Goal: Information Seeking & Learning: Learn about a topic

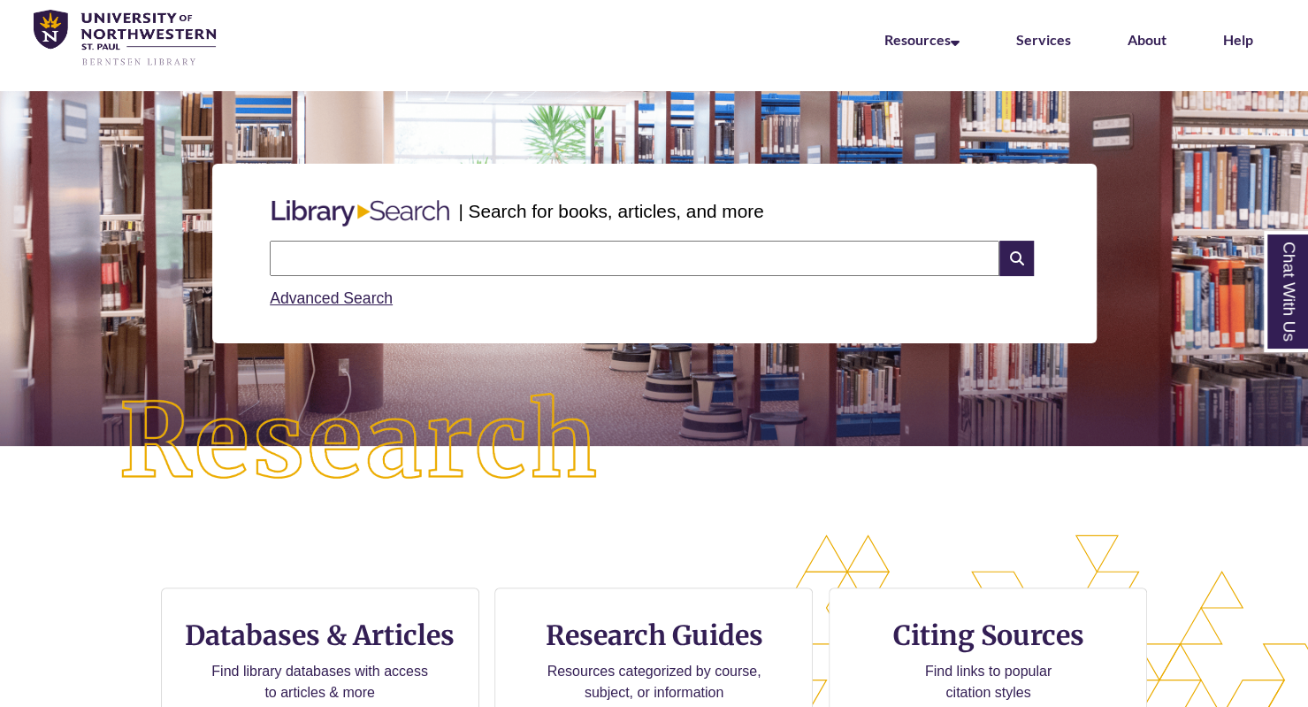
scroll to position [380, 1307]
click at [309, 259] on input "text" at bounding box center [635, 258] width 730 height 35
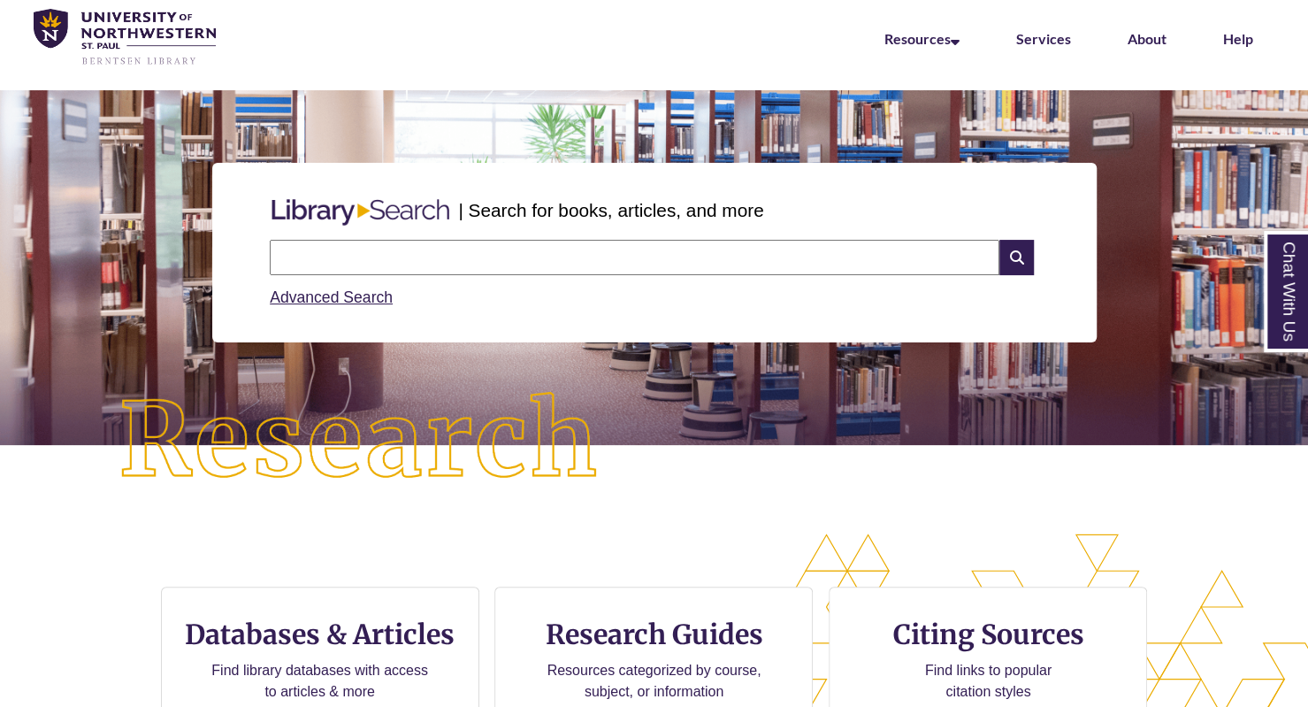
scroll to position [9, 9]
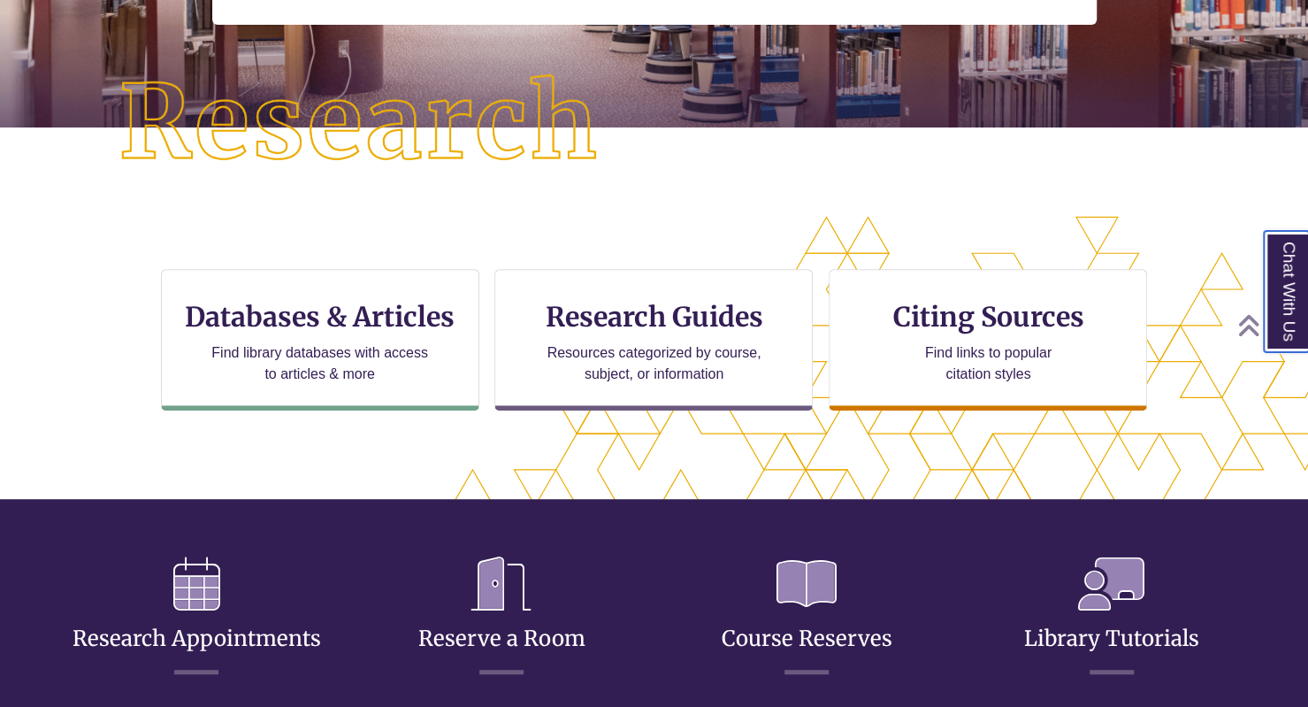
scroll to position [471, 1157]
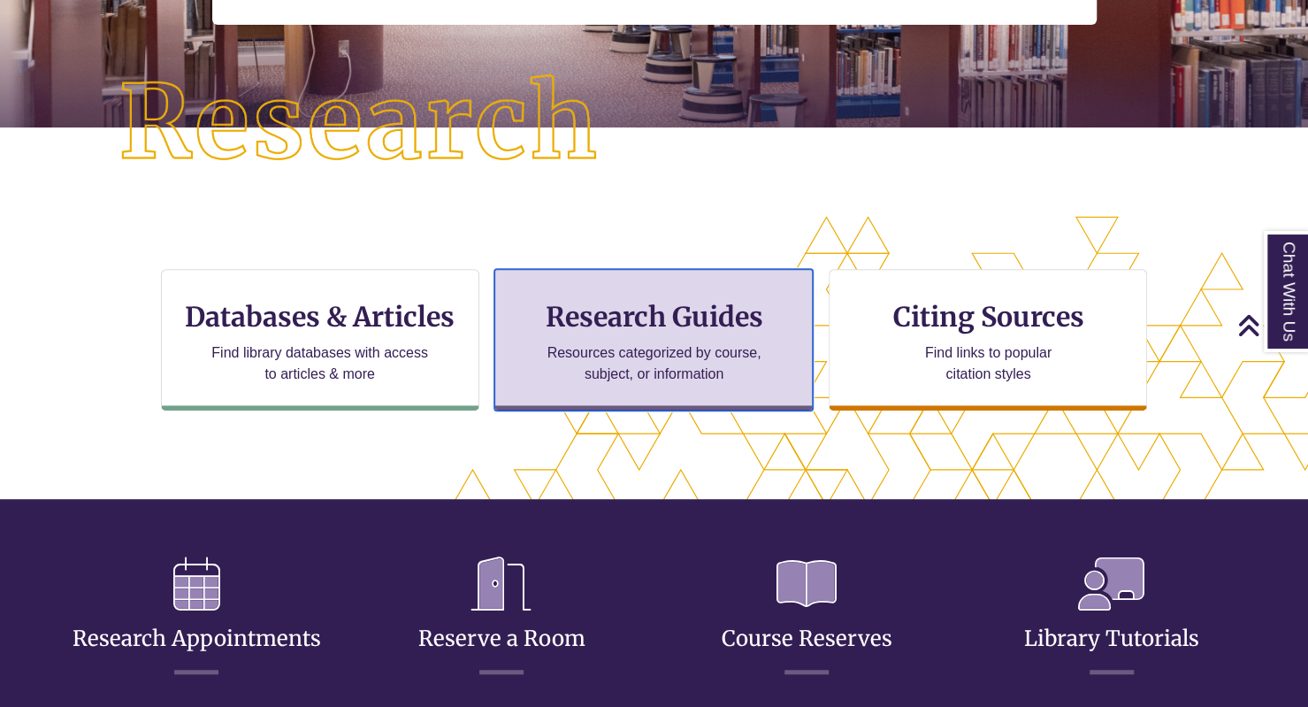
click at [621, 328] on h3 "Research Guides" at bounding box center [653, 317] width 288 height 34
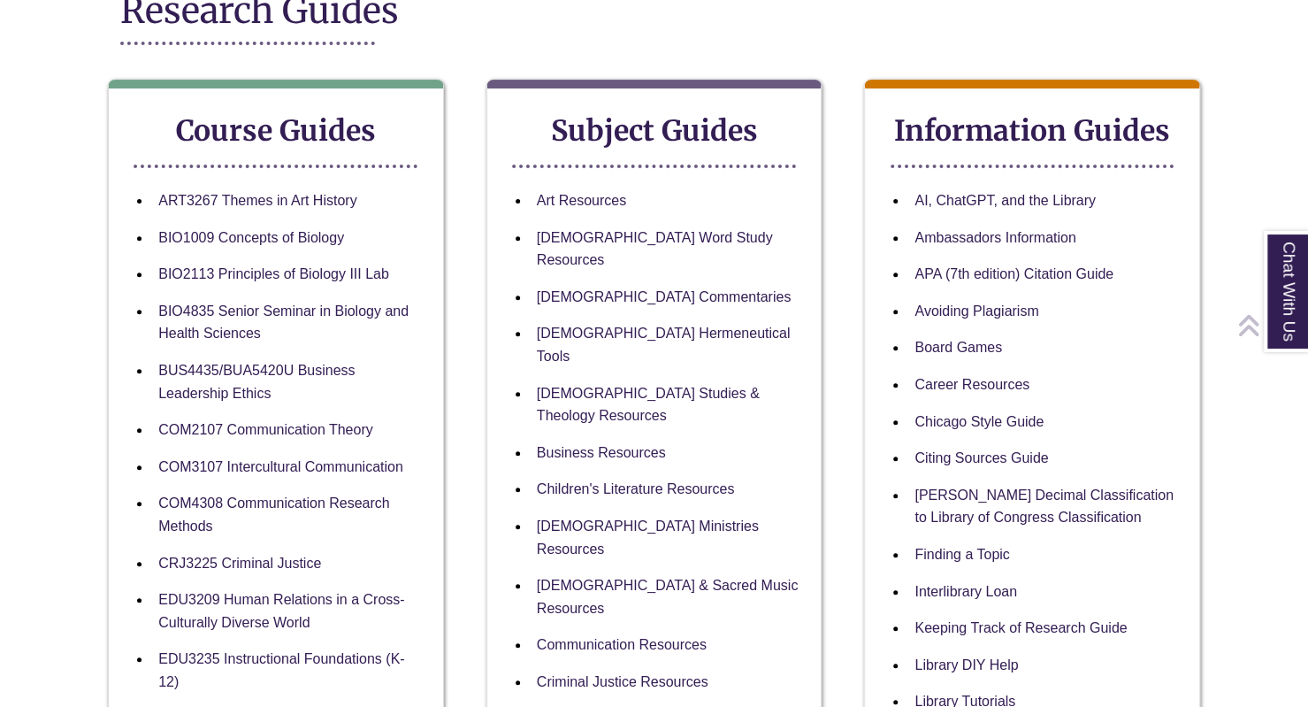
scroll to position [262, 0]
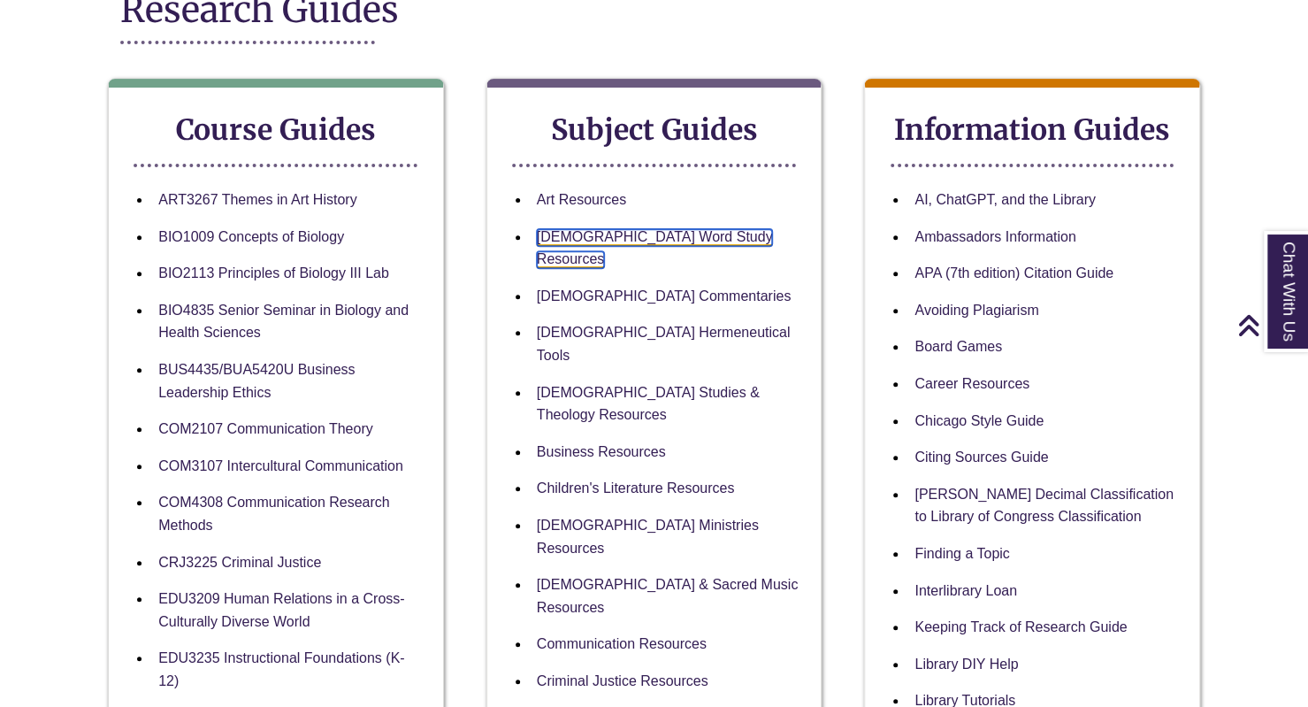
click at [569, 231] on link "Bible Word Study Resources" at bounding box center [655, 249] width 236 height 40
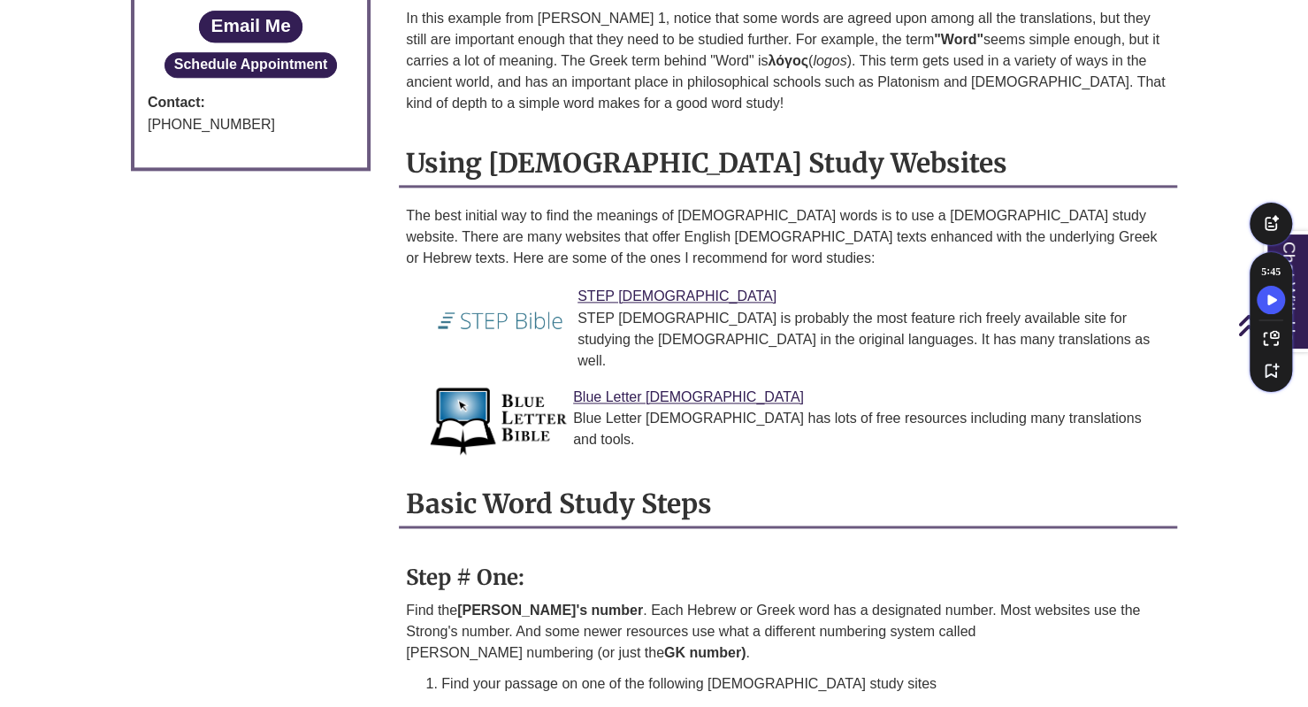
scroll to position [1246, 0]
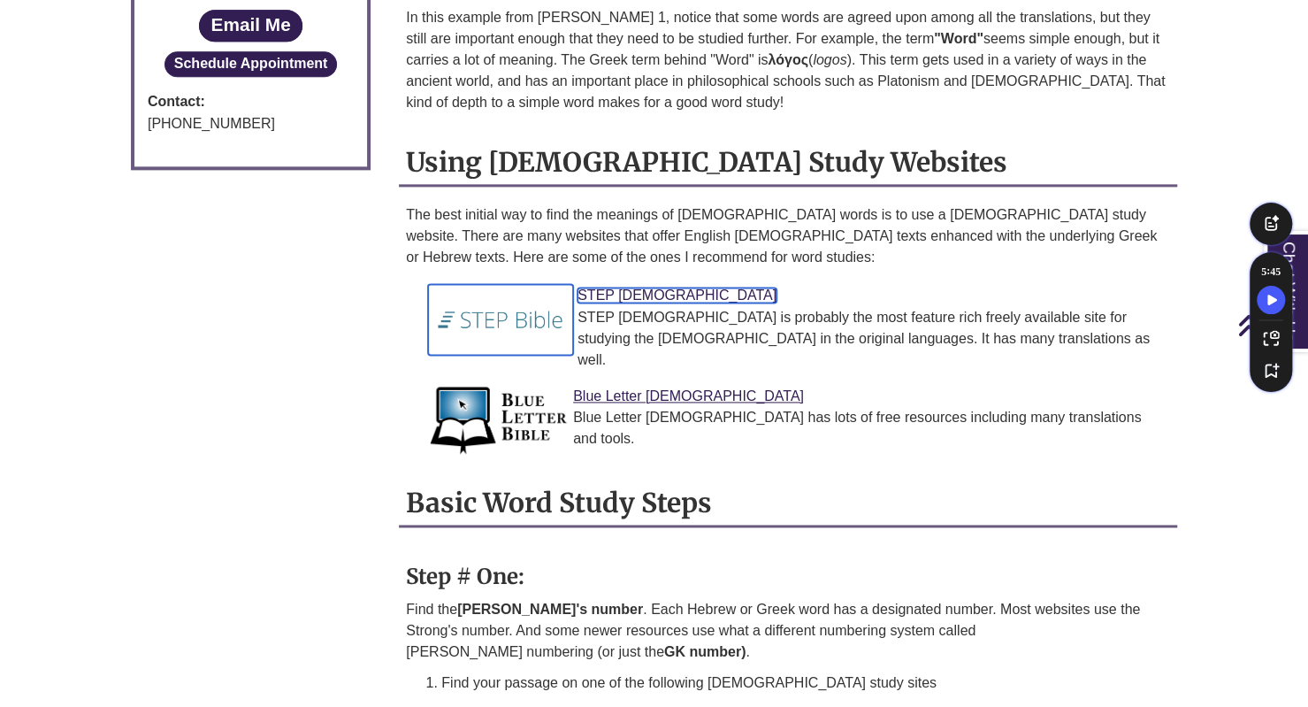
click at [602, 287] on link "STEP [DEMOGRAPHIC_DATA]" at bounding box center [676, 294] width 199 height 15
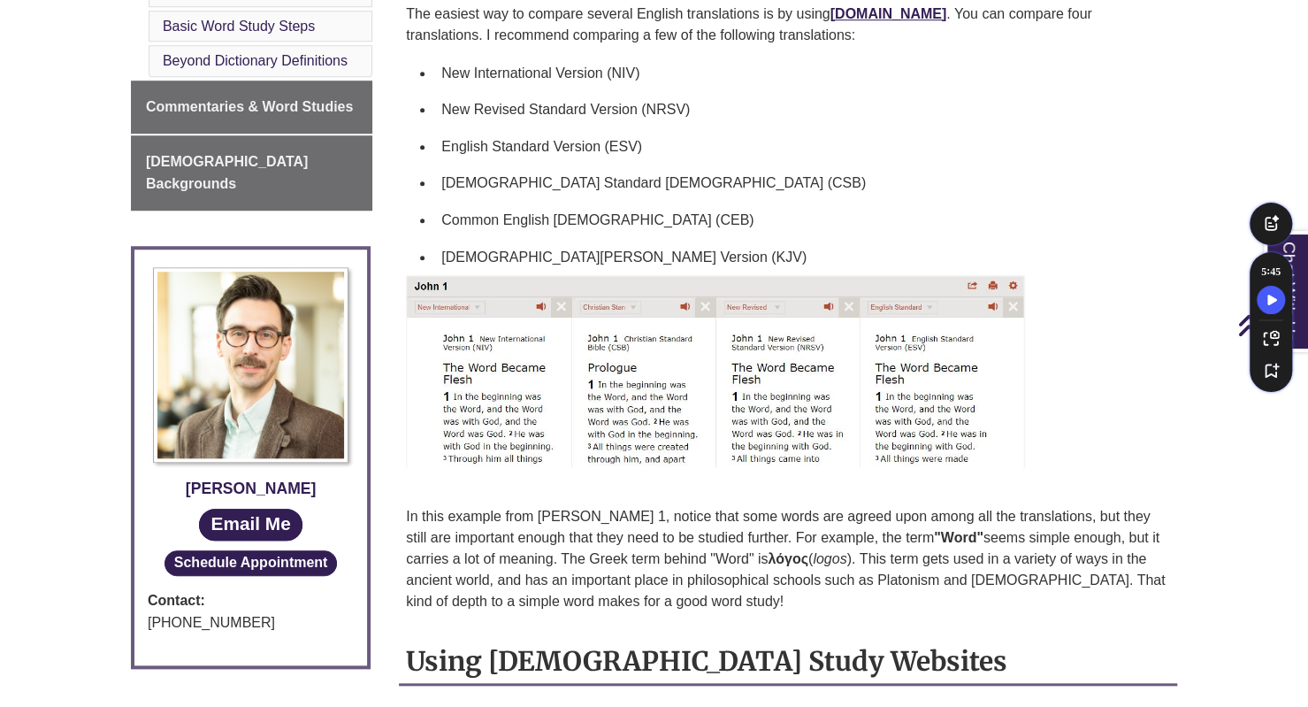
scroll to position [725, 0]
